Goal: Information Seeking & Learning: Find specific fact

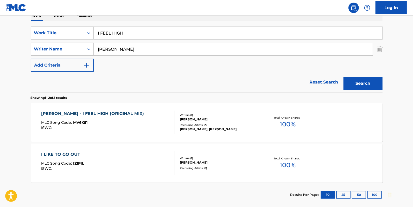
click at [318, 81] on link "Reset Search" at bounding box center [324, 81] width 34 height 11
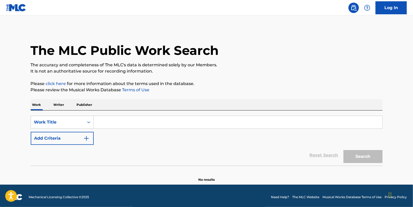
click at [61, 138] on button "Add Criteria" at bounding box center [62, 138] width 63 height 13
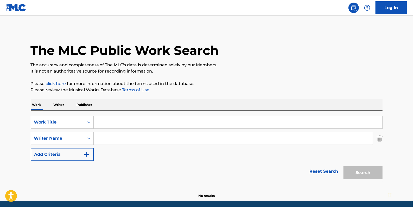
paste input "[PERSON_NAME]"
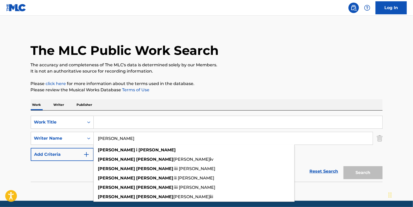
type input "[PERSON_NAME]"
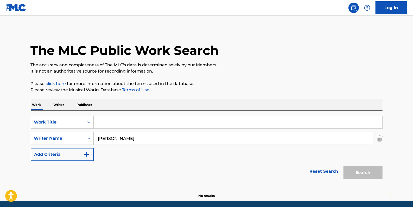
paste input "REGULATORS"
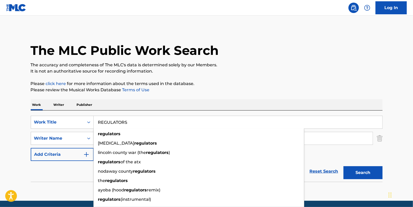
type input "REGULATORS"
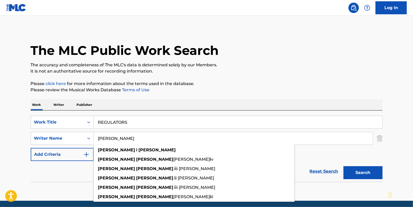
drag, startPoint x: 156, startPoint y: 138, endPoint x: 98, endPoint y: 138, distance: 58.0
click at [98, 138] on input "[PERSON_NAME]" at bounding box center [233, 138] width 279 height 12
drag, startPoint x: 135, startPoint y: 141, endPoint x: 83, endPoint y: 131, distance: 53.0
click at [83, 131] on div "SearchWithCriteriadfb9a5b6-9d2f-4cb6-b3fb-da2ee3a7d775 Work Title REGULATORS Se…" at bounding box center [207, 138] width 352 height 45
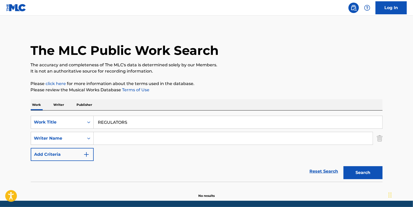
paste input "[PERSON_NAME] [PERSON_NAME];"
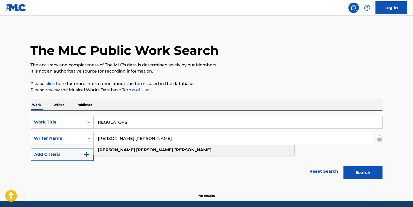
click at [175, 151] on strong "[PERSON_NAME]" at bounding box center [193, 149] width 37 height 5
type input "[PERSON_NAME] [PERSON_NAME]"
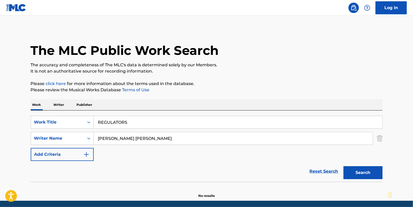
click at [351, 170] on button "Search" at bounding box center [362, 172] width 39 height 13
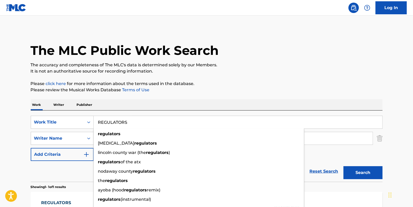
drag, startPoint x: 147, startPoint y: 120, endPoint x: 104, endPoint y: 121, distance: 42.9
click at [95, 119] on input "REGULATORS" at bounding box center [238, 122] width 288 height 12
click at [273, 62] on p "The accuracy and completeness of The MLC's data is determined solely by our Mem…" at bounding box center [207, 65] width 352 height 6
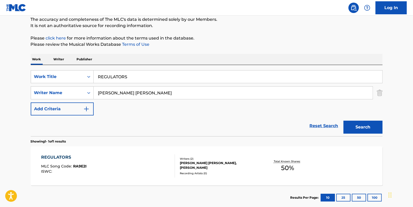
scroll to position [47, 0]
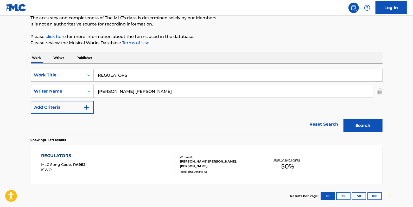
click at [322, 123] on link "Reset Search" at bounding box center [324, 124] width 34 height 11
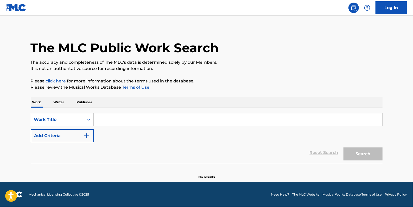
scroll to position [0, 0]
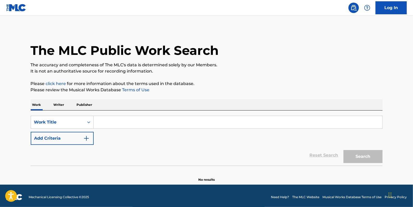
drag, startPoint x: 143, startPoint y: 119, endPoint x: 140, endPoint y: 119, distance: 2.6
paste input "THANK GOD FOR WAKING UP"
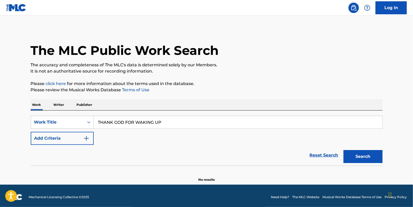
type input "THANK GOD FOR WAKING UP"
click at [65, 139] on button "Add Criteria" at bounding box center [62, 138] width 63 height 13
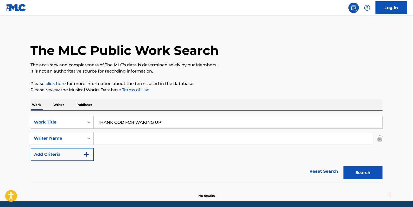
click at [112, 139] on input "Search Form" at bounding box center [233, 138] width 279 height 12
paste input "[PERSON_NAME]"
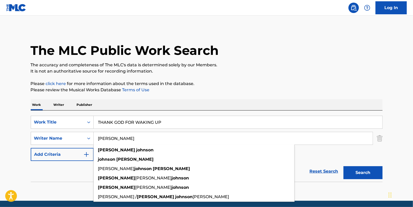
type input "[PERSON_NAME]"
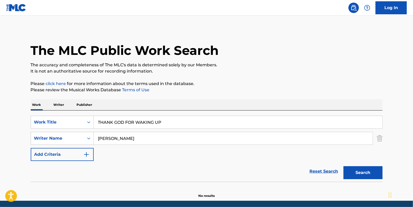
click at [367, 171] on button "Search" at bounding box center [362, 172] width 39 height 13
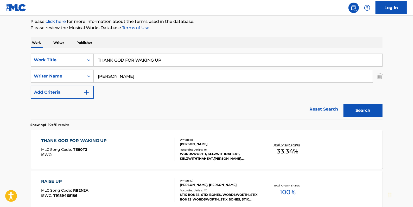
scroll to position [71, 0]
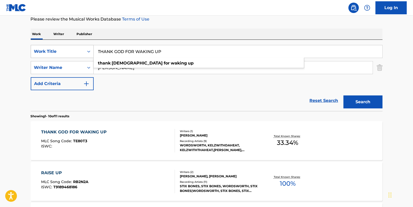
drag, startPoint x: 174, startPoint y: 51, endPoint x: 89, endPoint y: 51, distance: 84.8
click at [89, 51] on div "SearchWithCriteriadfb9a5b6-9d2f-4cb6-b3fb-da2ee3a7d775 Work Title THANK GOD FOR…" at bounding box center [207, 51] width 352 height 13
click at [91, 50] on div "Search Form" at bounding box center [88, 51] width 9 height 9
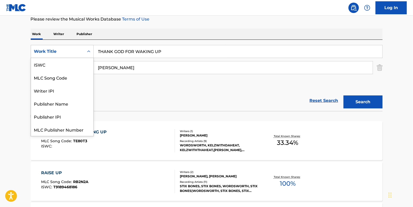
scroll to position [13, 0]
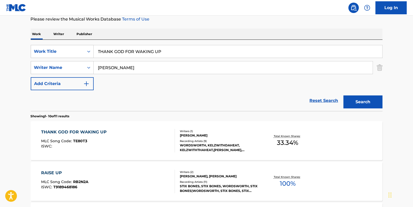
click at [188, 54] on input "THANK GOD FOR WAKING UP" at bounding box center [238, 51] width 288 height 12
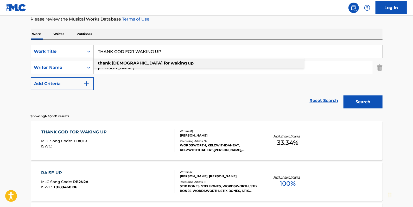
click at [161, 63] on div "thank god for waking up" at bounding box center [199, 63] width 210 height 9
type input "thank god for waking up"
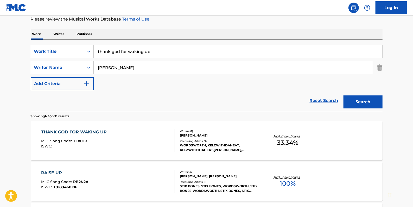
drag, startPoint x: 161, startPoint y: 53, endPoint x: 94, endPoint y: 54, distance: 67.6
click at [94, 54] on input "thank god for waking up" at bounding box center [238, 51] width 288 height 12
click at [159, 84] on div "SearchWithCriteriadfb9a5b6-9d2f-4cb6-b3fb-da2ee3a7d775 Work Title thank god for…" at bounding box center [207, 67] width 352 height 45
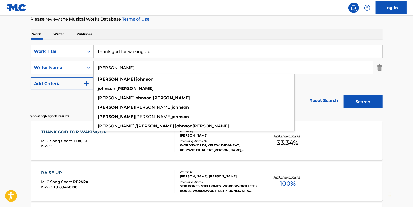
drag, startPoint x: 146, startPoint y: 69, endPoint x: 36, endPoint y: 69, distance: 109.3
click at [59, 66] on div "SearchWithCriteriaa8f3ab8f-0c58-4870-9589-46127790966a Writer Name [PERSON_NAME…" at bounding box center [207, 67] width 352 height 13
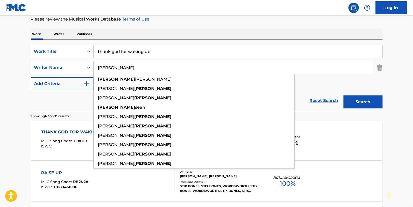
type input "[PERSON_NAME]"
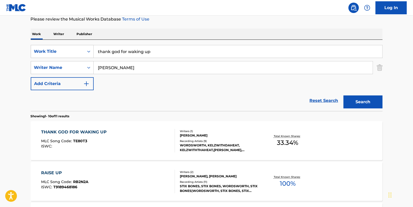
click at [365, 101] on button "Search" at bounding box center [362, 101] width 39 height 13
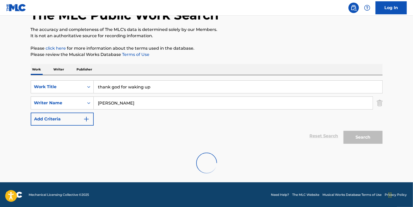
scroll to position [71, 0]
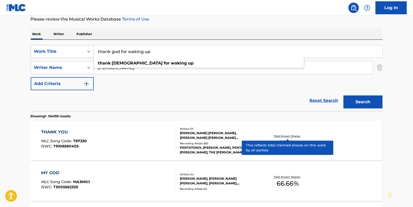
drag, startPoint x: 157, startPoint y: 53, endPoint x: 93, endPoint y: 51, distance: 64.3
click at [93, 51] on div "SearchWithCriteriadfb9a5b6-9d2f-4cb6-b3fb-da2ee3a7d775 Work Title thank god for…" at bounding box center [207, 51] width 352 height 13
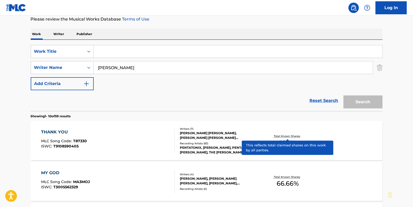
paste input "THE FRAGILITY OF LIFE"
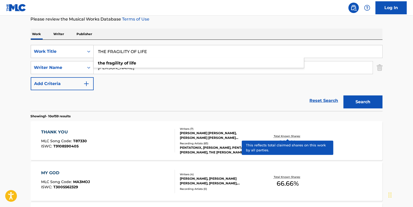
type input "THE FRAGILITY OF LIFE"
click at [356, 99] on button "Search" at bounding box center [362, 101] width 39 height 13
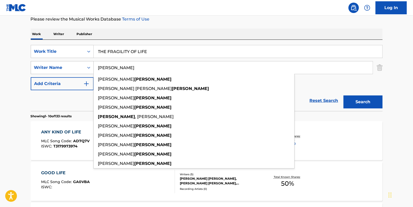
drag, startPoint x: 123, startPoint y: 69, endPoint x: 83, endPoint y: 69, distance: 39.8
click at [83, 69] on div "SearchWithCriteriaa8f3ab8f-0c58-4870-9589-46127790966a Writer Name [PERSON_NAME…" at bounding box center [207, 67] width 352 height 13
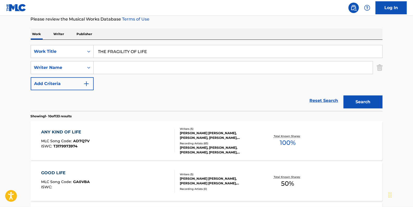
paste input "[PERSON_NAME]"
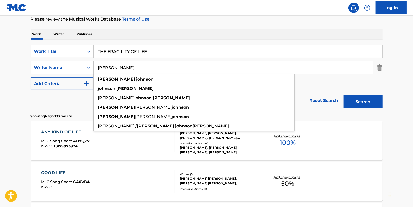
type input "[PERSON_NAME]"
click at [371, 100] on button "Search" at bounding box center [362, 101] width 39 height 13
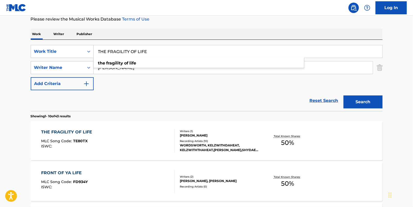
drag, startPoint x: 160, startPoint y: 52, endPoint x: 94, endPoint y: 51, distance: 66.3
click at [93, 51] on div "SearchWithCriteriadfb9a5b6-9d2f-4cb6-b3fb-da2ee3a7d775 Work Title THE FRAGILITY…" at bounding box center [207, 51] width 352 height 13
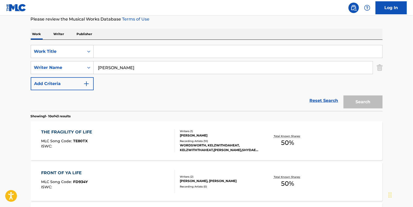
paste input "THE TEACHER SONG"
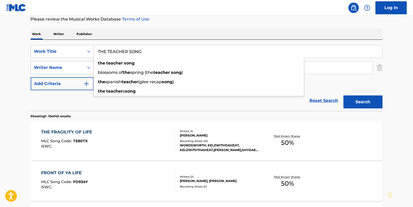
type input "THE TEACHER SONG"
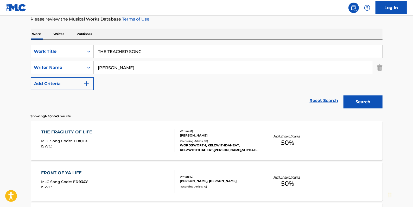
click at [363, 105] on button "Search" at bounding box center [362, 101] width 39 height 13
drag, startPoint x: 156, startPoint y: 52, endPoint x: 86, endPoint y: 49, distance: 70.3
click at [86, 49] on div "SearchWithCriteriadfb9a5b6-9d2f-4cb6-b3fb-da2ee3a7d775 Work Title THE TEACHER S…" at bounding box center [207, 51] width 352 height 13
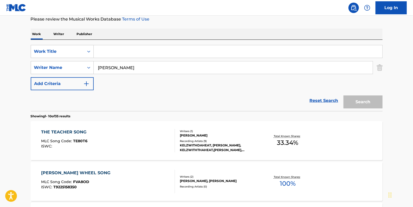
paste input "WATCH OVER US"
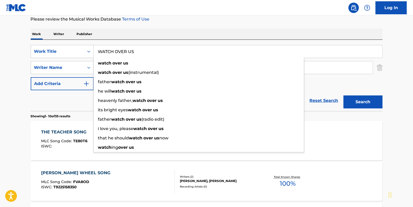
type input "WATCH OVER US"
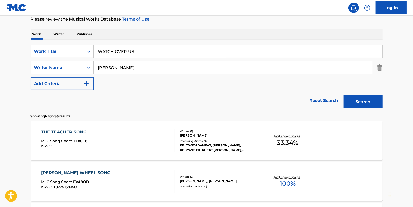
click at [365, 100] on button "Search" at bounding box center [362, 101] width 39 height 13
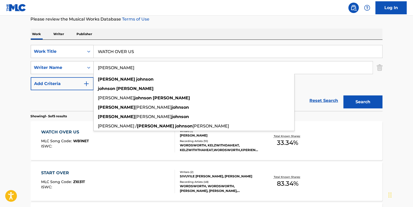
drag, startPoint x: 132, startPoint y: 68, endPoint x: 82, endPoint y: 65, distance: 49.5
click at [82, 65] on div "SearchWithCriteriaa8f3ab8f-0c58-4870-9589-46127790966a Writer Name [PERSON_NAME…" at bounding box center [207, 67] width 352 height 13
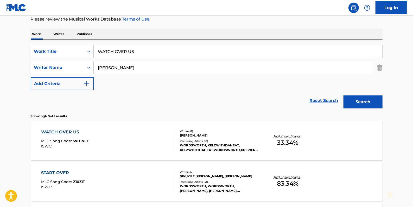
click at [366, 100] on button "Search" at bounding box center [362, 101] width 39 height 13
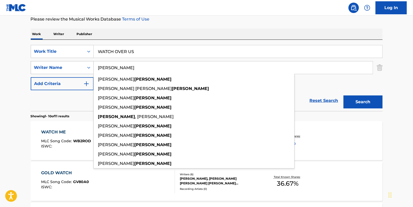
drag, startPoint x: 119, startPoint y: 67, endPoint x: 75, endPoint y: 62, distance: 43.4
click at [75, 62] on div "SearchWithCriteriaa8f3ab8f-0c58-4870-9589-46127790966a Writer Name [PERSON_NAME…" at bounding box center [207, 67] width 352 height 13
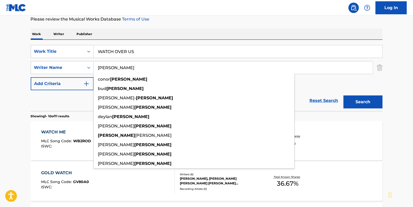
type input "[PERSON_NAME]"
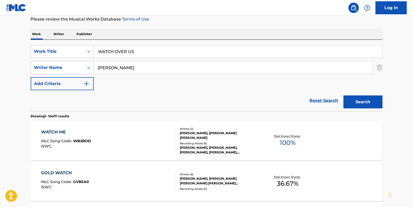
click at [365, 99] on button "Search" at bounding box center [362, 101] width 39 height 13
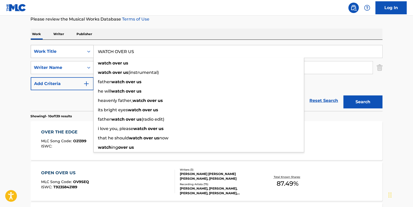
drag, startPoint x: 140, startPoint y: 50, endPoint x: 82, endPoint y: 52, distance: 58.0
click at [82, 52] on div "SearchWithCriteriadfb9a5b6-9d2f-4cb6-b3fb-da2ee3a7d775 Work Title WATCH OVER US…" at bounding box center [207, 51] width 352 height 13
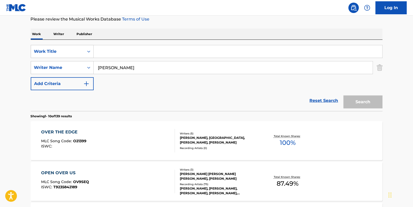
paste input "WHAT YOUR WORDS WORTH"
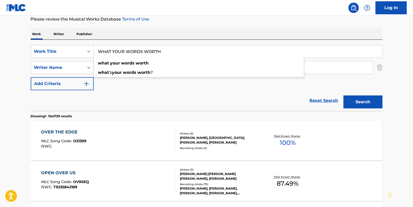
type input "WHAT YOUR WORDS WORTH"
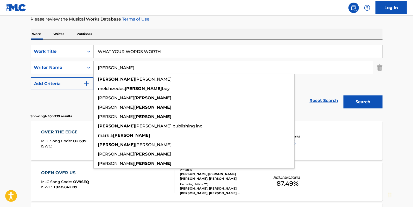
drag, startPoint x: 130, startPoint y: 70, endPoint x: 88, endPoint y: 69, distance: 41.4
click at [88, 69] on div "SearchWithCriteriaa8f3ab8f-0c58-4870-9589-46127790966a Writer Name [PERSON_NAME…" at bounding box center [207, 67] width 352 height 13
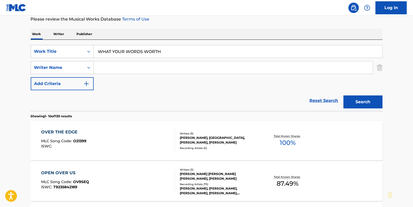
paste input "[PERSON_NAME] [PERSON_NAME]"
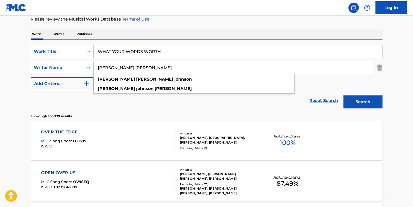
click at [339, 71] on input "[PERSON_NAME] [PERSON_NAME]" at bounding box center [233, 67] width 279 height 12
click at [127, 67] on input "[PERSON_NAME] [PERSON_NAME]" at bounding box center [233, 67] width 279 height 12
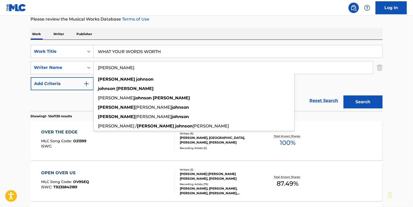
type input "[PERSON_NAME]"
click at [361, 103] on button "Search" at bounding box center [362, 101] width 39 height 13
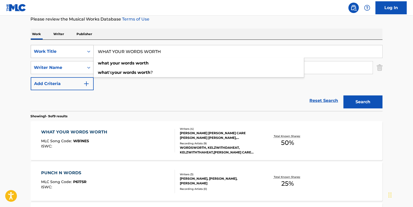
drag, startPoint x: 172, startPoint y: 53, endPoint x: 92, endPoint y: 51, distance: 80.7
click at [92, 51] on div "SearchWithCriteriadfb9a5b6-9d2f-4cb6-b3fb-da2ee3a7d775 Work Title WHAT YOUR WOR…" at bounding box center [207, 51] width 352 height 13
click at [334, 68] on input "[PERSON_NAME]" at bounding box center [233, 67] width 279 height 12
drag, startPoint x: 177, startPoint y: 54, endPoint x: 90, endPoint y: 50, distance: 86.9
click at [90, 50] on div "SearchWithCriteriadfb9a5b6-9d2f-4cb6-b3fb-da2ee3a7d775 Work Title WHAT YOUR WOR…" at bounding box center [207, 51] width 352 height 13
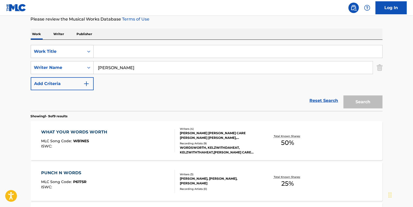
paste input "GOTTA TAKE IT"
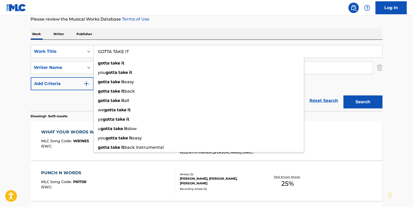
type input "GOTTA TAKE IT"
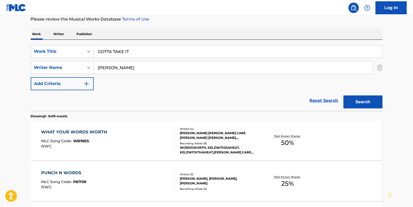
click at [368, 99] on button "Search" at bounding box center [362, 101] width 39 height 13
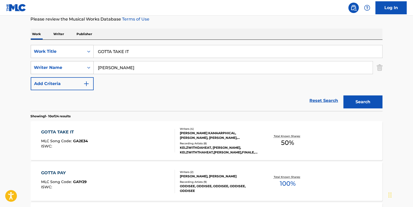
drag, startPoint x: 139, startPoint y: 68, endPoint x: 91, endPoint y: 64, distance: 48.0
click at [91, 64] on div "SearchWithCriteriaa8f3ab8f-0c58-4870-9589-46127790966a Writer Name [PERSON_NAME]" at bounding box center [207, 67] width 352 height 13
drag, startPoint x: 111, startPoint y: 67, endPoint x: 125, endPoint y: 91, distance: 28.3
paste input "Forthewin Forthewin"
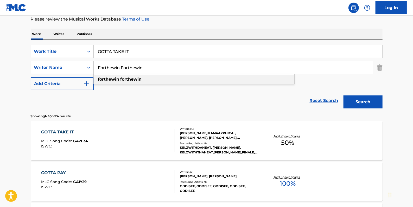
click at [131, 82] on div "forthewin forthewin" at bounding box center [194, 79] width 201 height 9
type input "forthewin forthewin"
drag, startPoint x: 146, startPoint y: 55, endPoint x: 90, endPoint y: 51, distance: 56.3
click at [90, 51] on div "SearchWithCriteriadfb9a5b6-9d2f-4cb6-b3fb-da2ee3a7d775 Work Title GOTTA TAKE IT" at bounding box center [207, 51] width 352 height 13
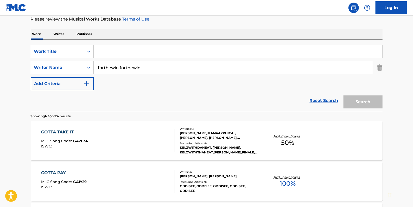
paste input "BREAK THE ICE ACOUSTIC"
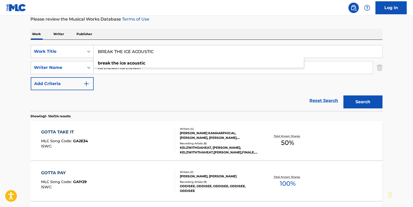
type input "BREAK THE ICE ACOUSTIC"
click at [368, 100] on button "Search" at bounding box center [362, 101] width 39 height 13
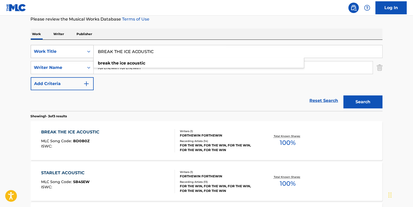
drag, startPoint x: 166, startPoint y: 52, endPoint x: 62, endPoint y: 55, distance: 104.6
click at [72, 42] on div "SearchWithCriteriadfb9a5b6-9d2f-4cb6-b3fb-da2ee3a7d775 Work Title BREAK THE ICE…" at bounding box center [207, 75] width 352 height 71
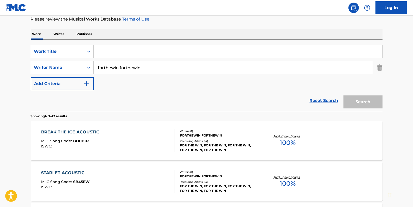
drag, startPoint x: 108, startPoint y: 48, endPoint x: 106, endPoint y: 44, distance: 3.6
paste input "CHANCE OF A LIFETIME ACOUSTIC"
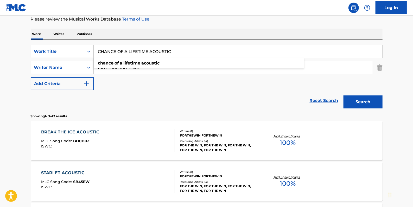
type input "CHANCE OF A LIFETIME ACOUSTIC"
click at [374, 100] on button "Search" at bounding box center [362, 101] width 39 height 13
drag, startPoint x: 327, startPoint y: 99, endPoint x: 323, endPoint y: 99, distance: 4.4
click at [327, 99] on link "Reset Search" at bounding box center [324, 100] width 34 height 11
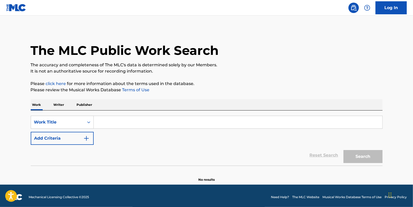
click at [59, 136] on button "Add Criteria" at bounding box center [62, 138] width 63 height 13
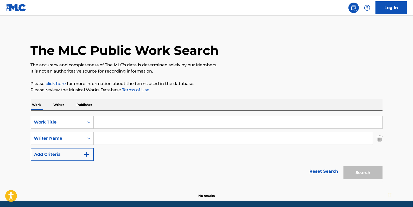
paste input "CIRCLE 9"
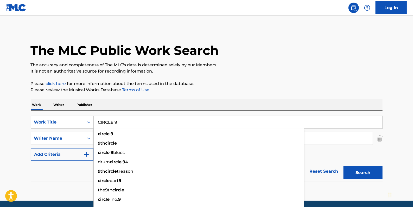
type input "CIRCLE 9"
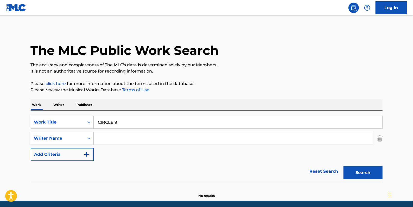
paste input "[PERSON_NAME]"
type input "[PERSON_NAME]"
click at [361, 173] on button "Search" at bounding box center [362, 172] width 39 height 13
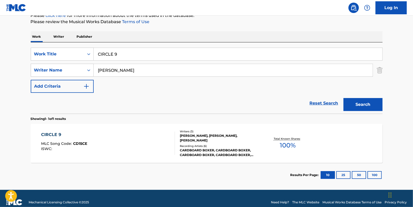
scroll to position [71, 0]
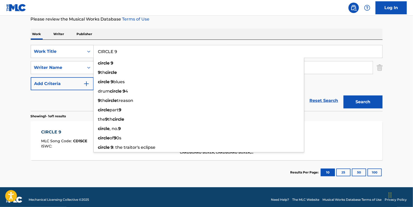
drag, startPoint x: 124, startPoint y: 52, endPoint x: 95, endPoint y: 50, distance: 29.7
click at [95, 50] on input "CIRCLE 9" at bounding box center [238, 51] width 288 height 12
click at [325, 68] on input "[PERSON_NAME]" at bounding box center [233, 67] width 279 height 12
drag, startPoint x: 125, startPoint y: 54, endPoint x: 81, endPoint y: 51, distance: 44.0
click at [81, 51] on div "SearchWithCriteriadfb9a5b6-9d2f-4cb6-b3fb-da2ee3a7d775 Work Title CIRCLE 9 circ…" at bounding box center [207, 51] width 352 height 13
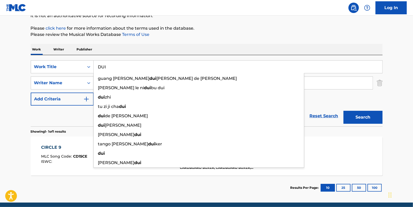
scroll to position [47, 0]
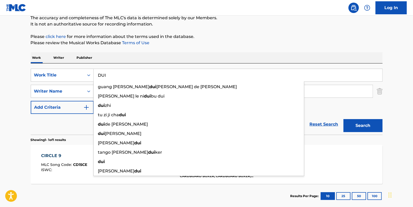
type input "DUI"
click at [373, 125] on button "Search" at bounding box center [362, 125] width 39 height 13
drag, startPoint x: 107, startPoint y: 75, endPoint x: 96, endPoint y: 74, distance: 11.3
click at [96, 74] on input "DUI" at bounding box center [238, 75] width 288 height 12
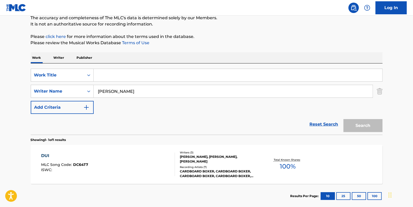
paste input "ET SUNRISE"
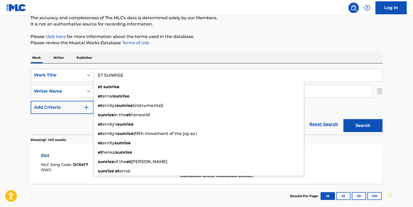
type input "ET SUNRISE"
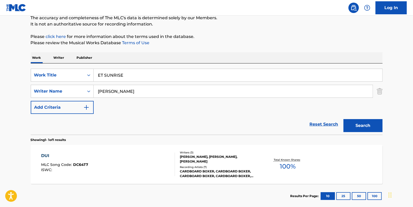
click at [380, 123] on button "Search" at bounding box center [362, 125] width 39 height 13
click at [328, 126] on link "Reset Search" at bounding box center [324, 124] width 34 height 11
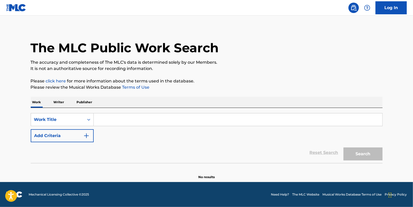
scroll to position [0, 0]
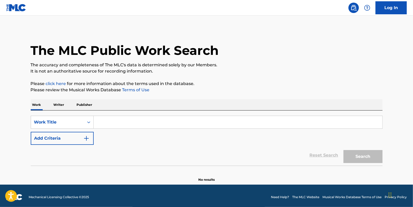
click at [52, 136] on button "Add Criteria" at bounding box center [62, 138] width 63 height 13
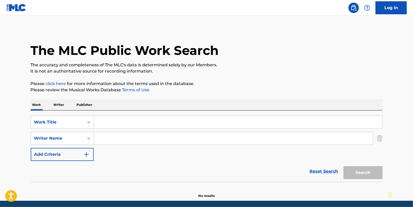
paste input "[PERSON_NAME]"
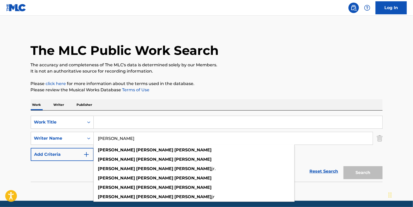
type input "[PERSON_NAME]"
click at [164, 122] on input "Search Form" at bounding box center [238, 122] width 288 height 12
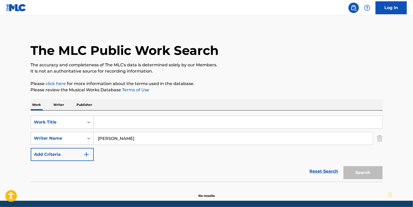
paste input "I KNOW FT. FRIDAYY"
type input "I KNOW FT. FRIDAYY"
click at [372, 171] on button "Search" at bounding box center [362, 172] width 39 height 13
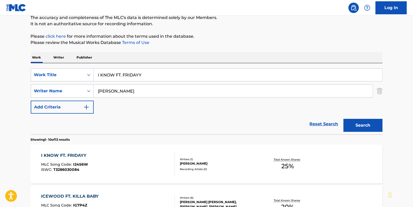
scroll to position [47, 0]
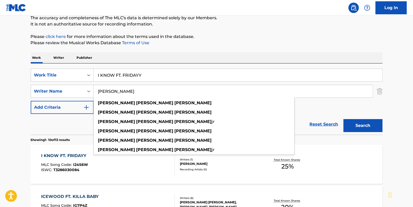
drag, startPoint x: 129, startPoint y: 91, endPoint x: 110, endPoint y: 91, distance: 19.3
click at [110, 91] on input "[PERSON_NAME]" at bounding box center [233, 91] width 279 height 12
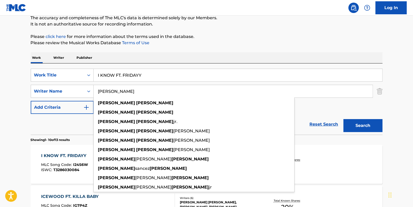
type input "[PERSON_NAME]"
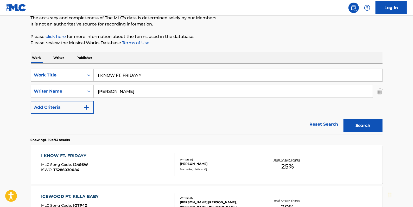
drag, startPoint x: 149, startPoint y: 73, endPoint x: 115, endPoint y: 75, distance: 33.9
click at [115, 75] on input "I KNOW FT. FRIDAYY" at bounding box center [238, 75] width 288 height 12
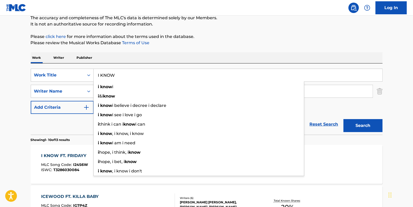
type input "I KNOW"
click at [357, 124] on button "Search" at bounding box center [362, 125] width 39 height 13
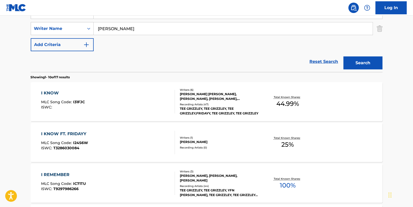
scroll to position [118, 0]
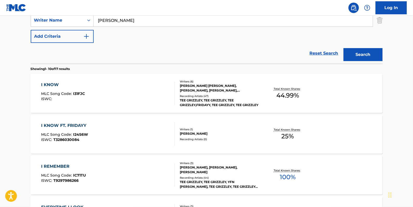
click at [137, 125] on div "I KNOW FT. FRIDAYY MLC Song Code : I24S6W ISWC : T3286030084" at bounding box center [108, 134] width 134 height 23
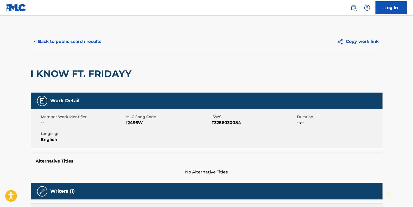
click at [242, 123] on span "T3286030084" at bounding box center [254, 123] width 84 height 6
drag, startPoint x: 143, startPoint y: 124, endPoint x: 127, endPoint y: 122, distance: 16.5
click at [127, 122] on span "I24S6W" at bounding box center [168, 123] width 84 height 6
click at [82, 39] on button "< Back to public search results" at bounding box center [68, 41] width 75 height 13
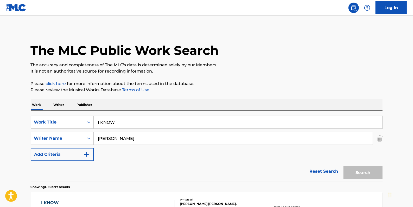
scroll to position [116, 0]
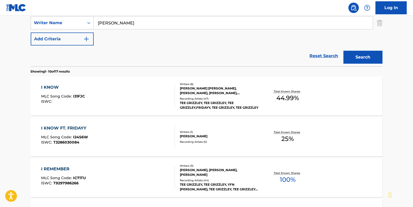
click at [137, 93] on div "I KNOW MLC Song Code : I31FJC ISWC :" at bounding box center [108, 95] width 134 height 23
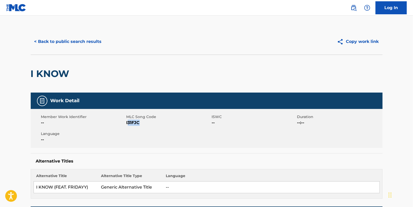
drag, startPoint x: 145, startPoint y: 125, endPoint x: 127, endPoint y: 122, distance: 17.9
click at [127, 122] on span "I31FJC" at bounding box center [168, 123] width 84 height 6
drag, startPoint x: 127, startPoint y: 122, endPoint x: 152, endPoint y: 122, distance: 25.0
click at [152, 122] on span "I31FJC" at bounding box center [168, 123] width 84 height 6
drag, startPoint x: 144, startPoint y: 122, endPoint x: 127, endPoint y: 122, distance: 16.4
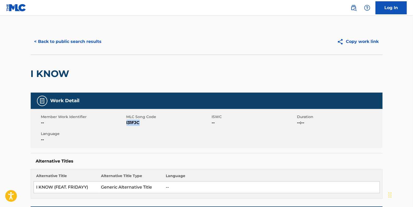
click at [127, 122] on span "I31FJC" at bounding box center [168, 123] width 84 height 6
drag, startPoint x: 127, startPoint y: 122, endPoint x: 141, endPoint y: 122, distance: 13.8
click at [141, 122] on span "I31FJC" at bounding box center [168, 123] width 84 height 6
drag, startPoint x: 141, startPoint y: 122, endPoint x: 127, endPoint y: 123, distance: 13.8
click at [127, 123] on span "I31FJC" at bounding box center [168, 123] width 84 height 6
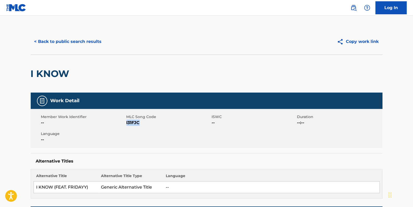
drag, startPoint x: 127, startPoint y: 123, endPoint x: 131, endPoint y: 123, distance: 4.0
copy span "I31FJC"
click at [87, 43] on button "< Back to public search results" at bounding box center [68, 41] width 75 height 13
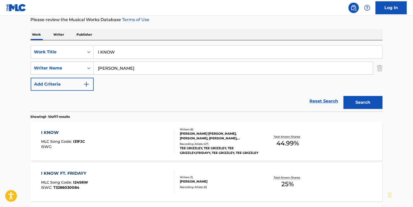
scroll to position [68, 0]
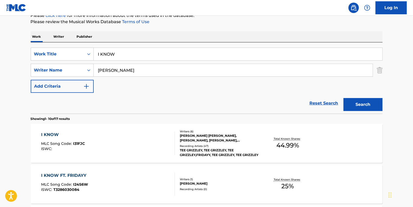
click at [327, 102] on link "Reset Search" at bounding box center [324, 103] width 34 height 11
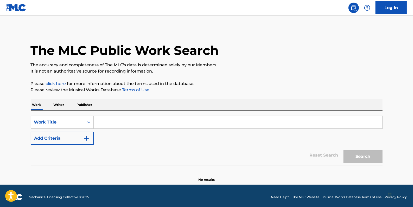
paste input "COUNT"
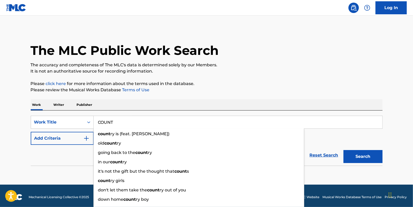
type input "COUNT"
click at [69, 138] on button "Add Criteria" at bounding box center [62, 138] width 63 height 13
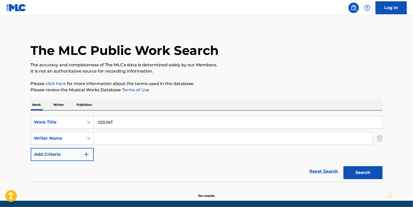
click at [119, 138] on input "Search Form" at bounding box center [233, 138] width 279 height 12
paste input "[PERSON_NAME] A Clear"
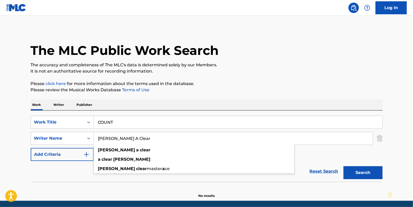
type input "[PERSON_NAME] A Clear"
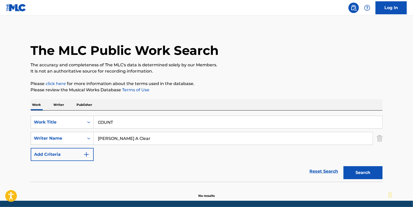
click at [368, 171] on button "Search" at bounding box center [362, 172] width 39 height 13
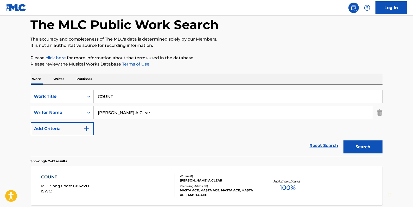
scroll to position [23, 0]
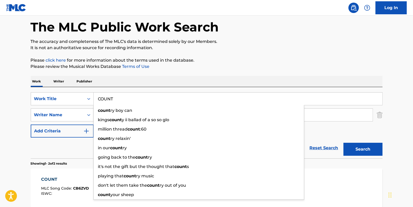
drag, startPoint x: 129, startPoint y: 99, endPoint x: 93, endPoint y: 99, distance: 35.4
click at [94, 99] on input "COUNT" at bounding box center [238, 99] width 288 height 12
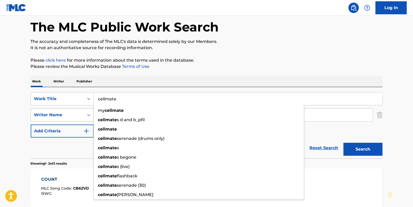
type input "cellmate"
click at [302, 61] on p "Please click here for more information about the terms used in the database." at bounding box center [207, 60] width 352 height 6
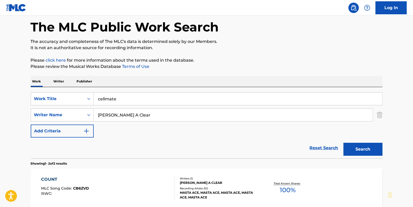
click at [366, 150] on button "Search" at bounding box center [362, 149] width 39 height 13
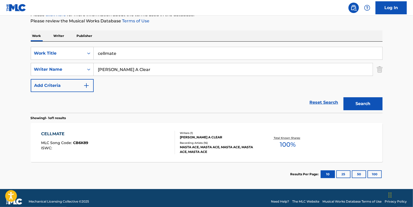
scroll to position [71, 0]
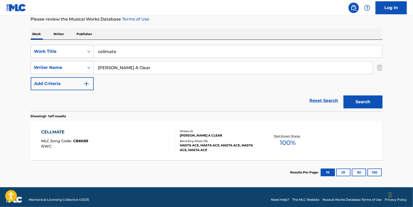
drag, startPoint x: 136, startPoint y: 51, endPoint x: 80, endPoint y: 48, distance: 56.0
click at [80, 48] on div "SearchWithCriteriadfb9a5b6-9d2f-4cb6-b3fb-da2ee3a7d775 Work Title cellmate" at bounding box center [207, 51] width 352 height 13
paste input "[PERSON_NAME]"
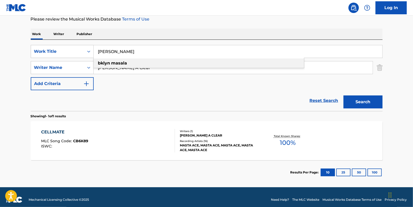
click at [135, 62] on div "bklyn masala" at bounding box center [199, 63] width 210 height 9
type input "bklyn masala"
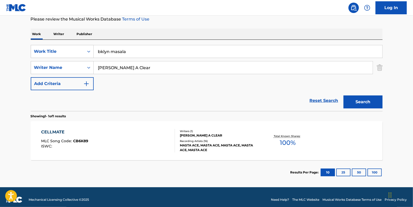
click at [361, 99] on button "Search" at bounding box center [362, 101] width 39 height 13
drag, startPoint x: 139, startPoint y: 67, endPoint x: 86, endPoint y: 67, distance: 52.5
click at [86, 67] on div "SearchWithCriteriaa8f3ab8f-0c58-4870-9589-46127790966a Writer Name [PERSON_NAME…" at bounding box center [207, 67] width 352 height 13
click at [362, 101] on button "Search" at bounding box center [362, 101] width 39 height 13
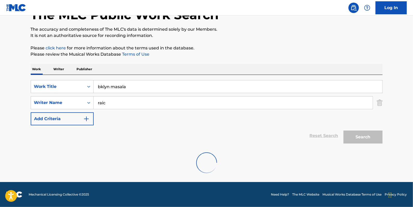
scroll to position [18, 0]
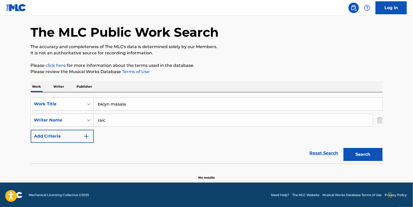
click at [102, 120] on input "raic" at bounding box center [233, 120] width 279 height 12
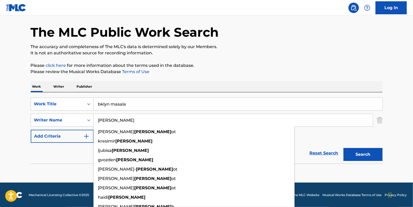
type input "[PERSON_NAME]"
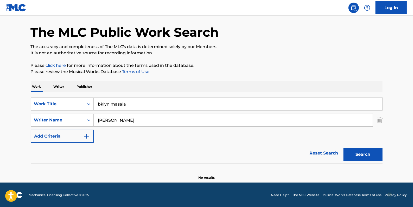
click at [359, 153] on button "Search" at bounding box center [362, 154] width 39 height 13
drag, startPoint x: 83, startPoint y: 102, endPoint x: 69, endPoint y: 102, distance: 13.8
click at [69, 102] on div "SearchWithCriteriadfb9a5b6-9d2f-4cb6-b3fb-da2ee3a7d775 Work Title bklyn masala" at bounding box center [207, 104] width 352 height 13
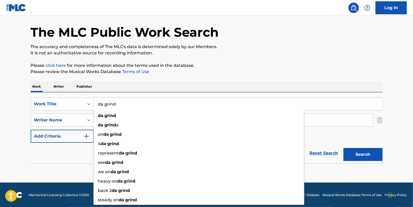
type input "da grind"
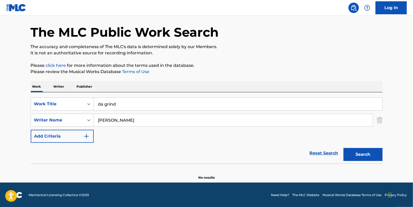
click at [283, 70] on p "Please review the Musical Works Database Terms of Use" at bounding box center [207, 72] width 352 height 6
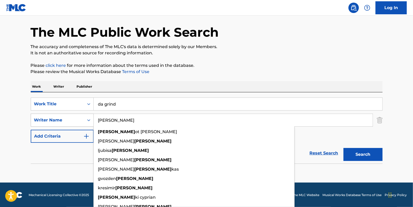
drag, startPoint x: 131, startPoint y: 119, endPoint x: 67, endPoint y: 124, distance: 64.7
click at [73, 122] on div "SearchWithCriteriaa8f3ab8f-0c58-4870-9589-46127790966a Writer Name [PERSON_NAME…" at bounding box center [207, 120] width 352 height 13
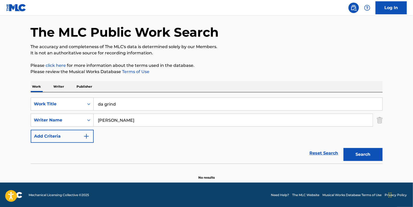
click at [355, 153] on button "Search" at bounding box center [362, 154] width 39 height 13
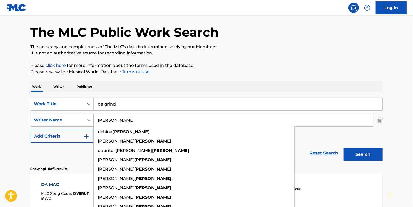
drag, startPoint x: 125, startPoint y: 120, endPoint x: 86, endPoint y: 123, distance: 39.1
click at [87, 120] on div "SearchWithCriteriaa8f3ab8f-0c58-4870-9589-46127790966a Writer Name [PERSON_NAME…" at bounding box center [207, 120] width 352 height 13
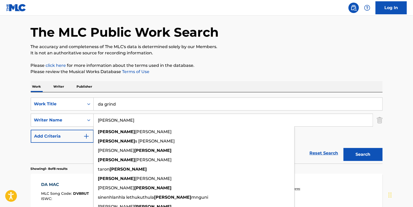
type input "[PERSON_NAME]"
click at [369, 150] on button "Search" at bounding box center [362, 154] width 39 height 13
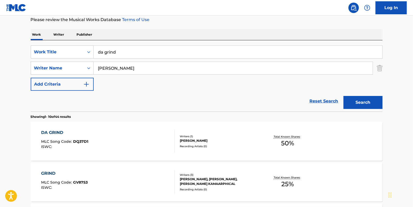
scroll to position [66, 0]
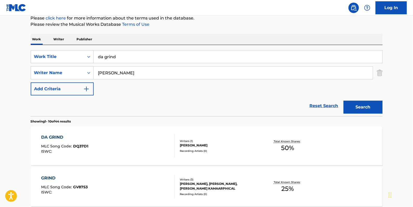
click at [110, 145] on div "DA GRIND MLC Song Code : DQ37D1 ISWC :" at bounding box center [108, 145] width 134 height 23
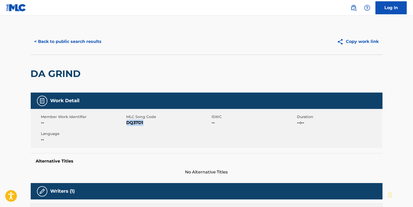
drag, startPoint x: 145, startPoint y: 123, endPoint x: 127, endPoint y: 121, distance: 18.0
click at [127, 121] on span "DQ37D1" at bounding box center [168, 123] width 84 height 6
drag, startPoint x: 127, startPoint y: 121, endPoint x: 131, endPoint y: 123, distance: 4.1
copy span "DQ37D1"
click at [86, 44] on button "< Back to public search results" at bounding box center [68, 41] width 75 height 13
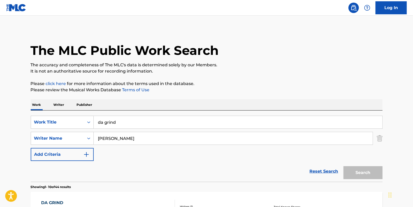
scroll to position [66, 0]
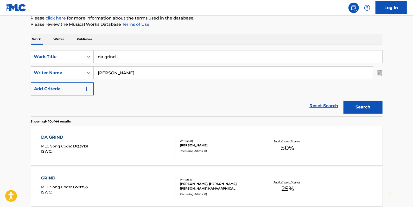
click at [323, 105] on link "Reset Search" at bounding box center [324, 105] width 34 height 11
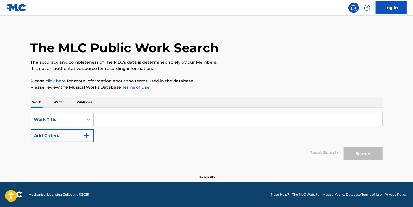
scroll to position [0, 0]
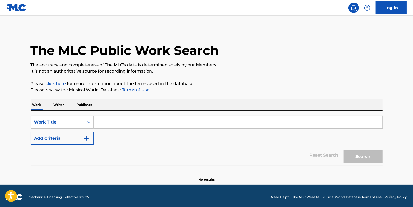
click at [57, 137] on button "Add Criteria" at bounding box center [62, 138] width 63 height 13
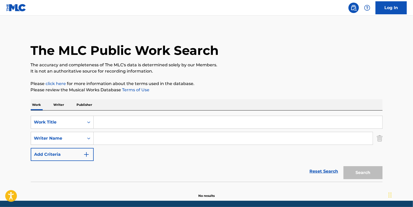
paste input "[PERSON_NAME]"
type input "[PERSON_NAME]"
paste input "FACE TO FACE"
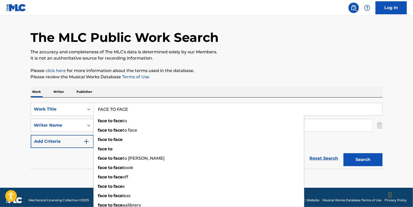
scroll to position [18, 0]
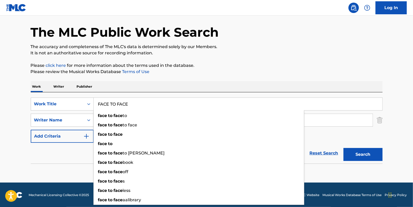
type input "FACE TO FACE"
click at [365, 154] on button "Search" at bounding box center [362, 154] width 39 height 13
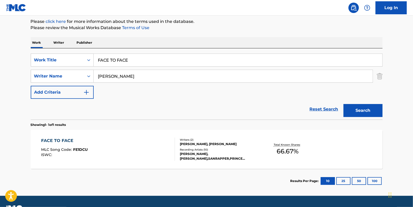
scroll to position [66, 0]
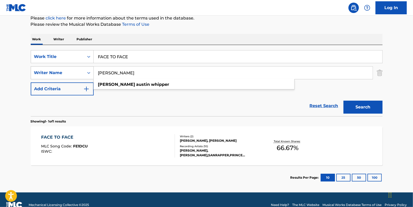
drag, startPoint x: 110, startPoint y: 72, endPoint x: 68, endPoint y: 71, distance: 42.4
click at [68, 71] on div "SearchWithCriteriaa8f3ab8f-0c58-4870-9589-46127790966a Writer Name [PERSON_NAME…" at bounding box center [207, 72] width 352 height 13
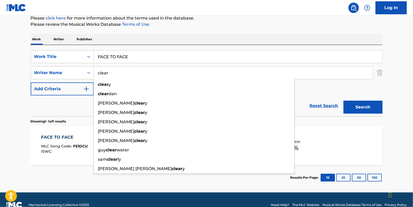
type input "clear"
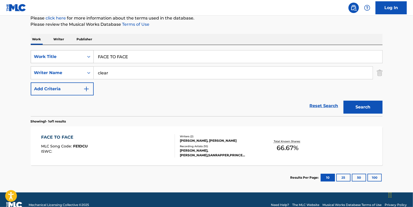
drag, startPoint x: 130, startPoint y: 58, endPoint x: 85, endPoint y: 55, distance: 45.1
click at [85, 55] on div "SearchWithCriteriadfb9a5b6-9d2f-4cb6-b3fb-da2ee3a7d775 Work Title FACE TO FACE" at bounding box center [207, 56] width 352 height 13
paste input "FATS BELVEDERE"
type input "FATS BELVEDERE"
click at [361, 104] on button "Search" at bounding box center [362, 107] width 39 height 13
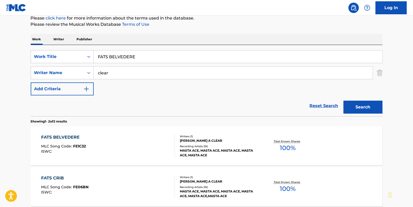
drag, startPoint x: 324, startPoint y: 107, endPoint x: 253, endPoint y: 108, distance: 70.2
click at [324, 107] on link "Reset Search" at bounding box center [324, 105] width 34 height 11
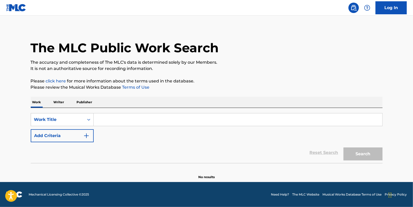
scroll to position [0, 0]
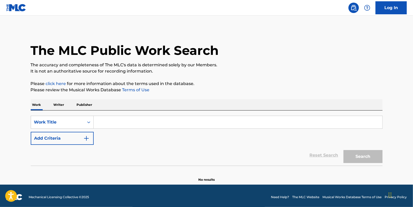
click at [66, 137] on button "Add Criteria" at bounding box center [62, 138] width 63 height 13
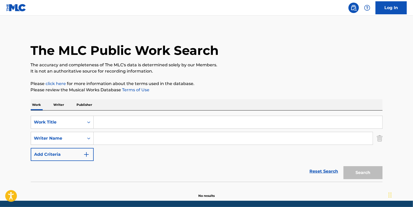
paste input "[PERSON_NAME]"
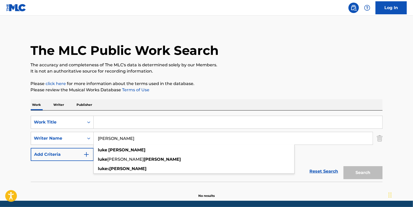
type input "[PERSON_NAME]"
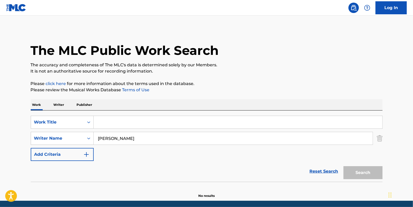
paste input "GLASS CEILING"
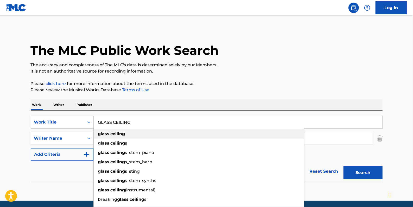
click at [141, 134] on div "glass ceiling" at bounding box center [199, 133] width 210 height 9
type input "glass ceiling"
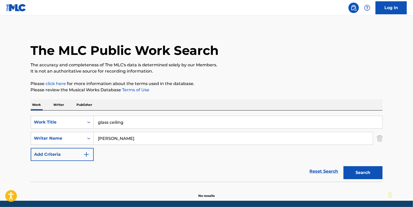
click at [364, 169] on button "Search" at bounding box center [362, 172] width 39 height 13
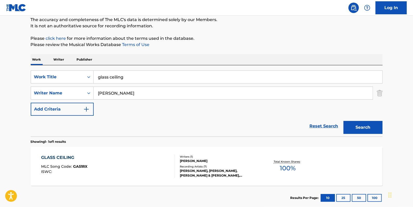
scroll to position [47, 0]
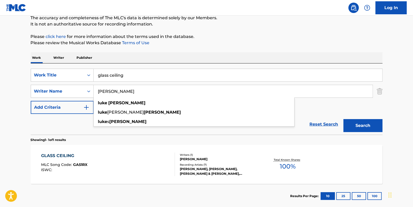
drag, startPoint x: 145, startPoint y: 91, endPoint x: 94, endPoint y: 92, distance: 51.8
click at [94, 92] on input "[PERSON_NAME]" at bounding box center [233, 91] width 279 height 12
